Goal: Find specific page/section: Find specific page/section

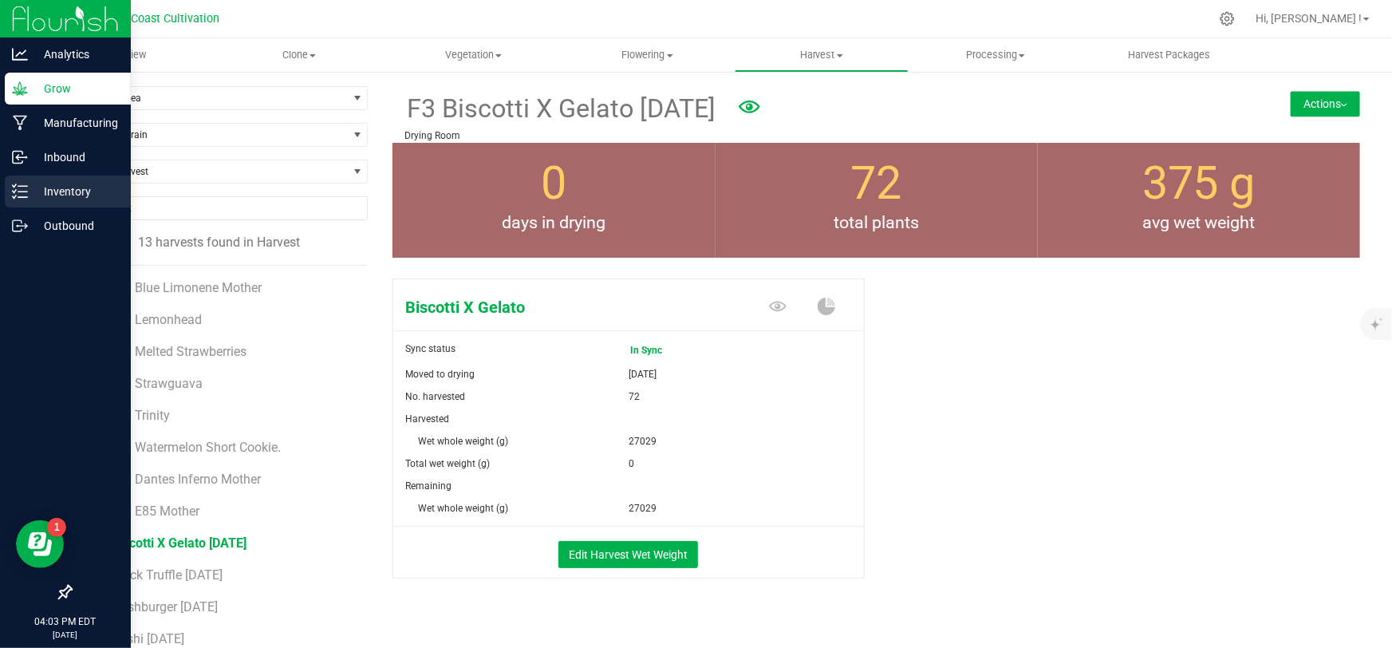
scroll to position [81, 0]
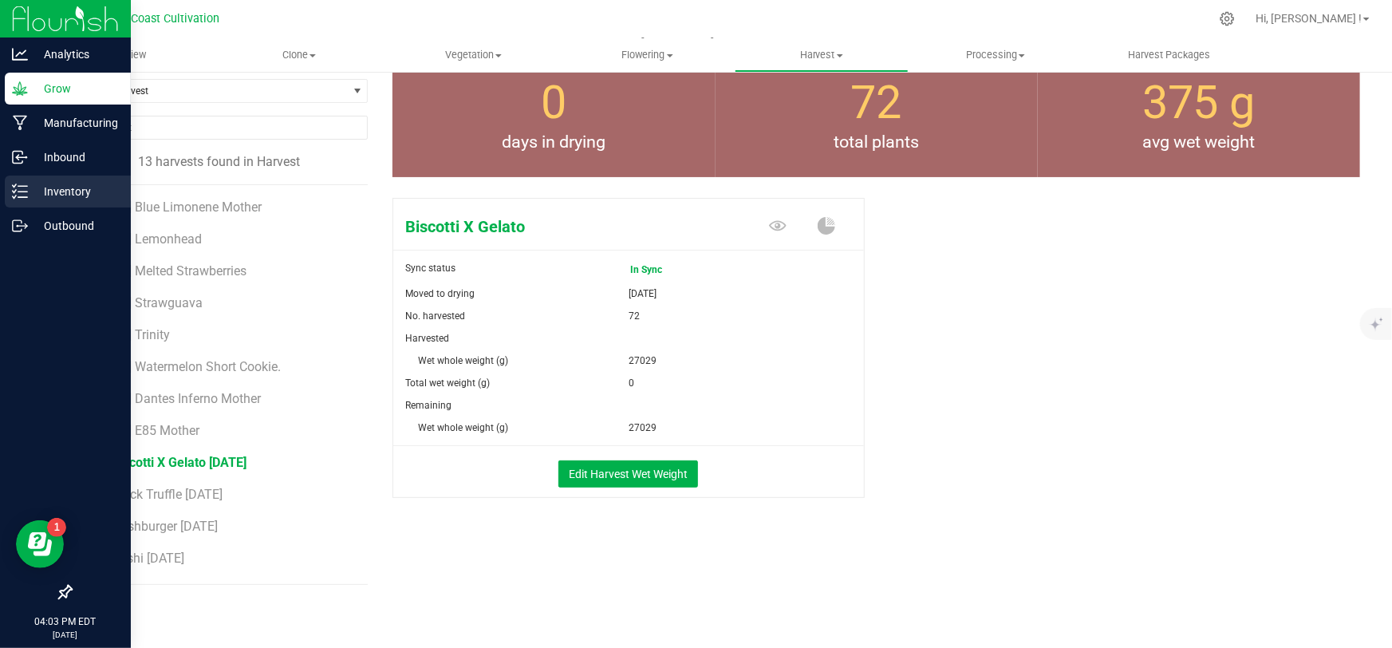
click at [36, 185] on p "Inventory" at bounding box center [76, 191] width 96 height 19
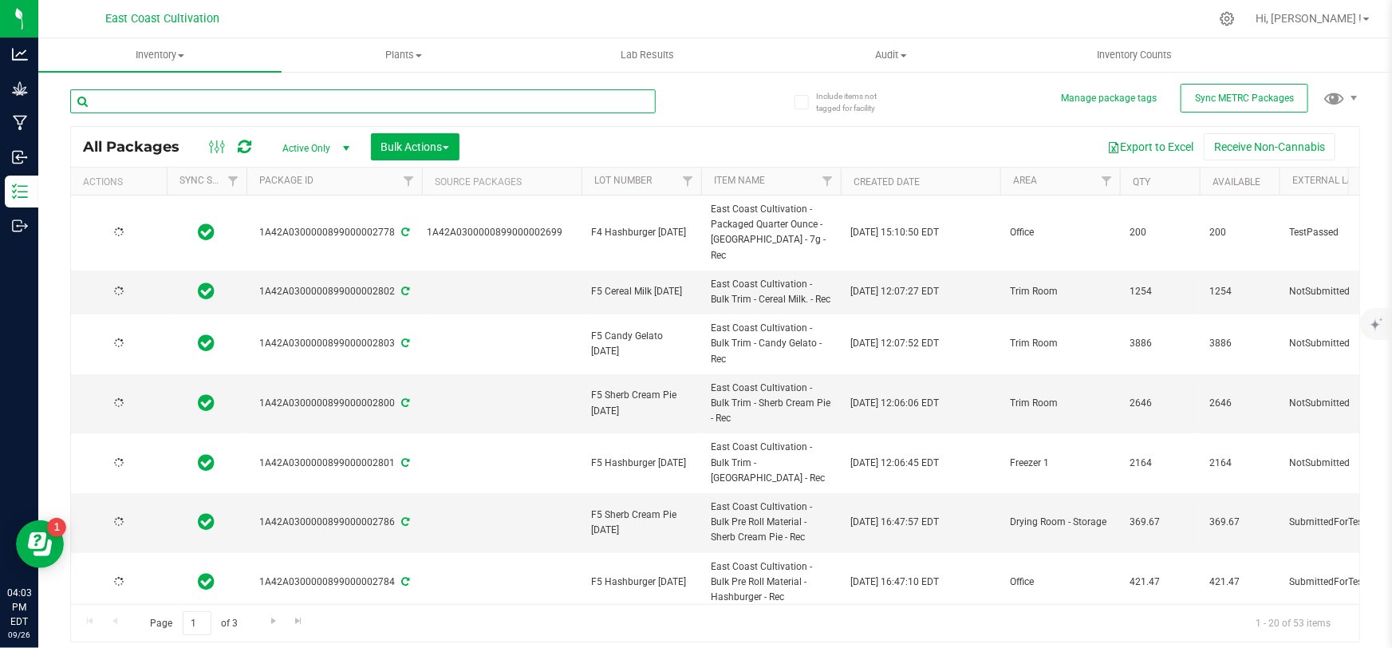
click at [308, 104] on input "text" at bounding box center [362, 101] width 585 height 24
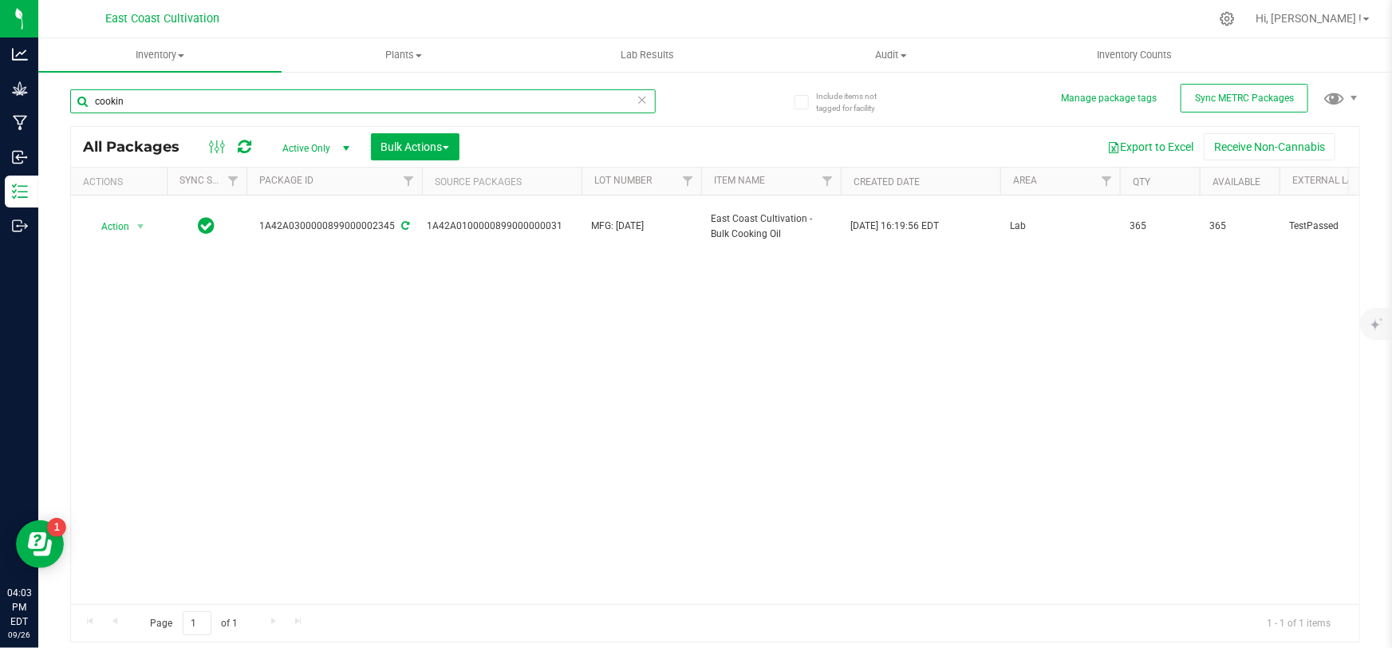
type input "cookin"
